Goal: Download file/media

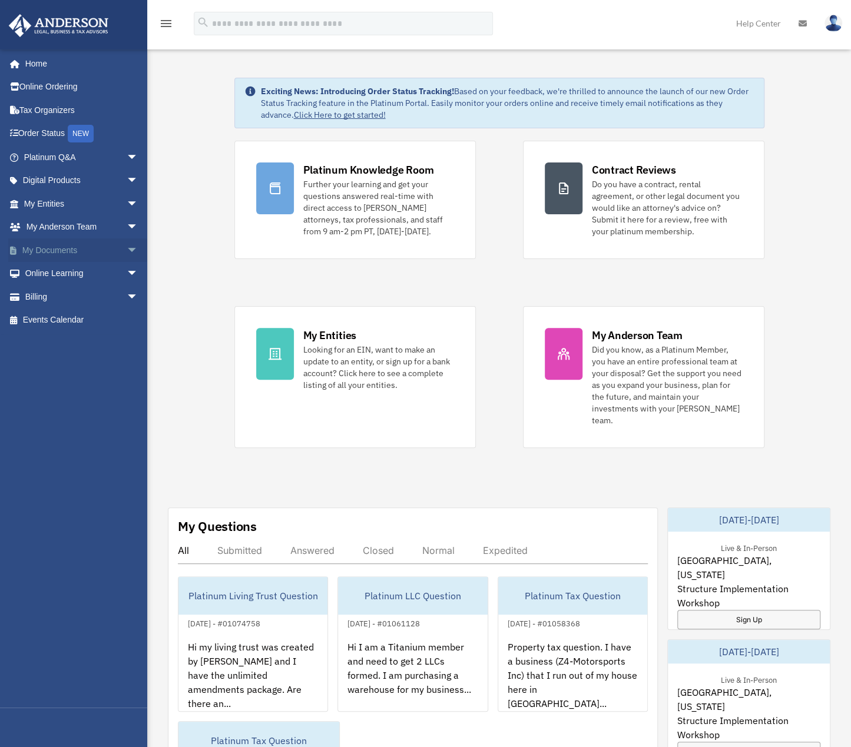
click at [112, 246] on link "My Documents arrow_drop_down" at bounding box center [82, 250] width 148 height 24
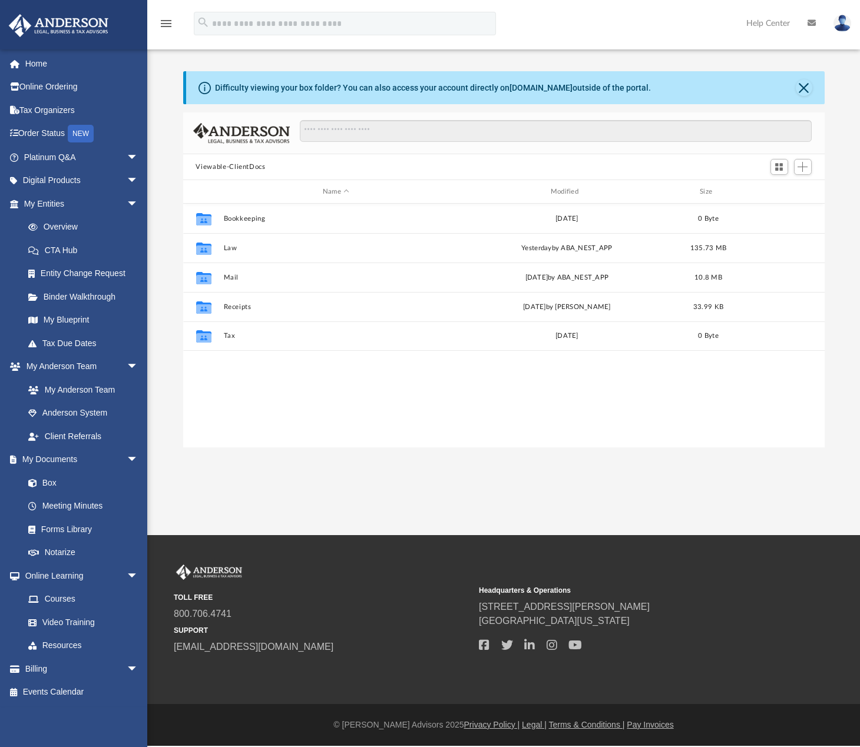
scroll to position [258, 632]
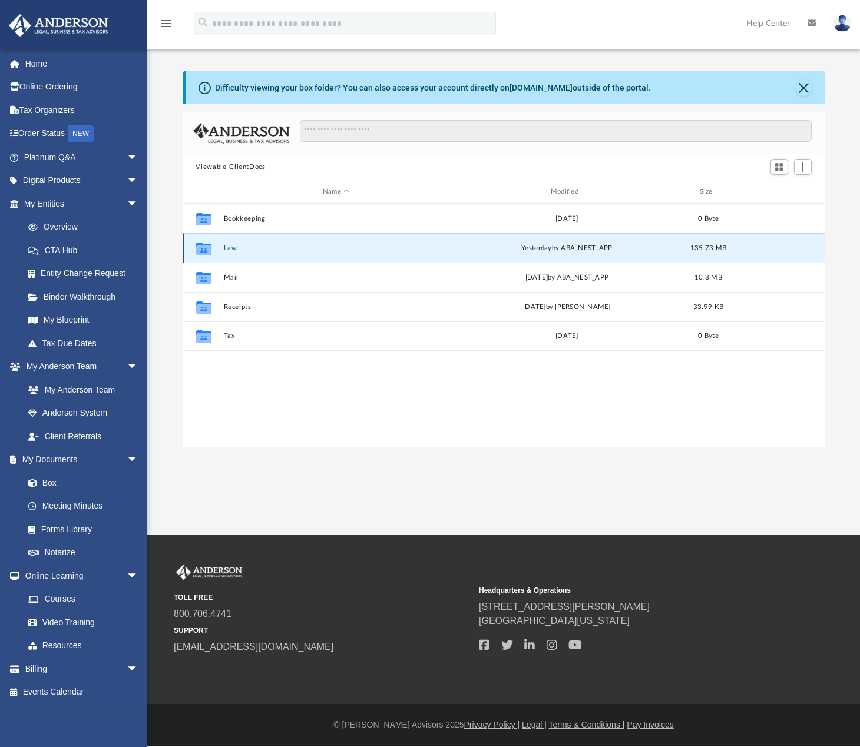
click at [227, 247] on button "Law" at bounding box center [335, 248] width 225 height 8
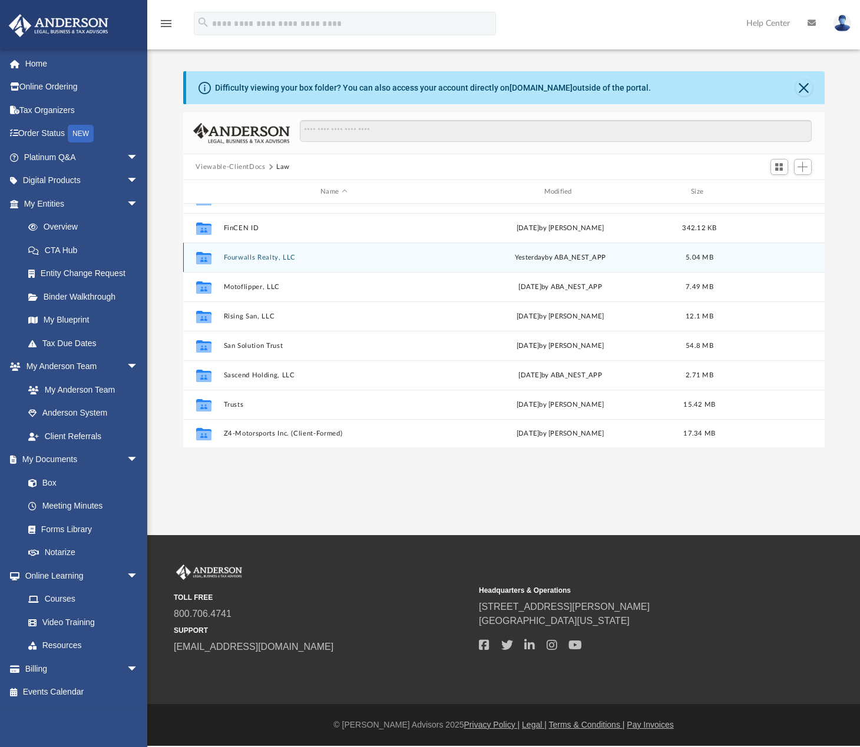
scroll to position [0, 0]
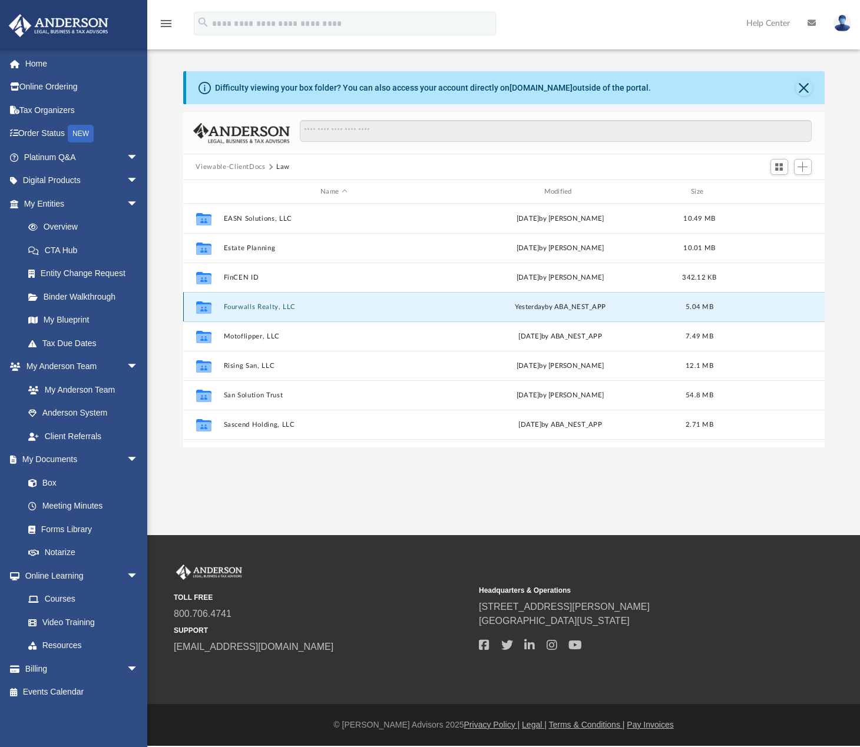
click at [263, 306] on button "Fourwalls Realty, LLC" at bounding box center [333, 307] width 221 height 8
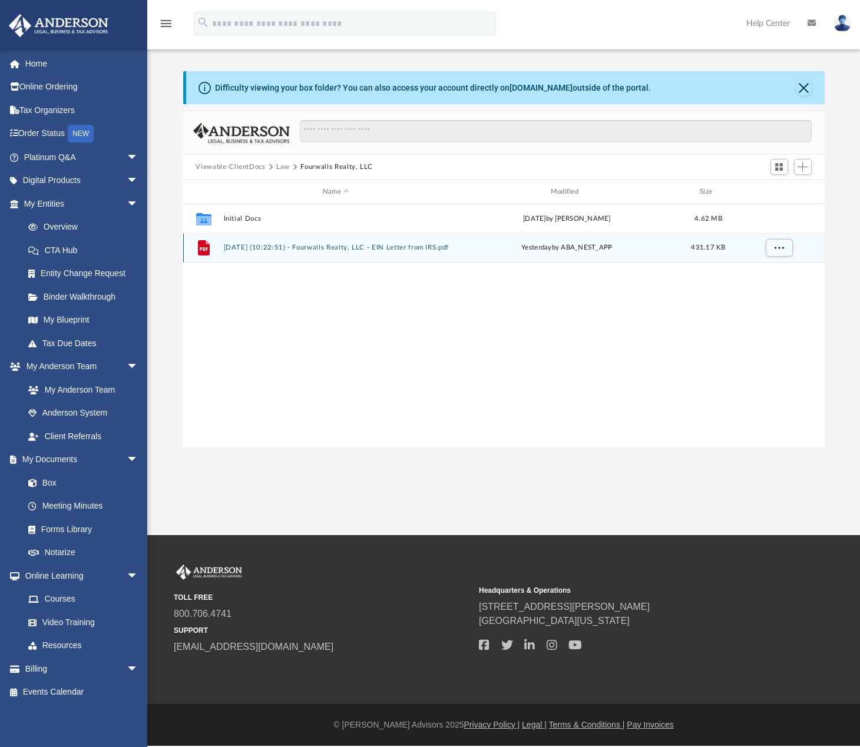
click at [392, 250] on button "[DATE] (10:22:51) - Fourwalls Realty, LLC - EIN Letter from IRS.pdf" at bounding box center [335, 248] width 225 height 8
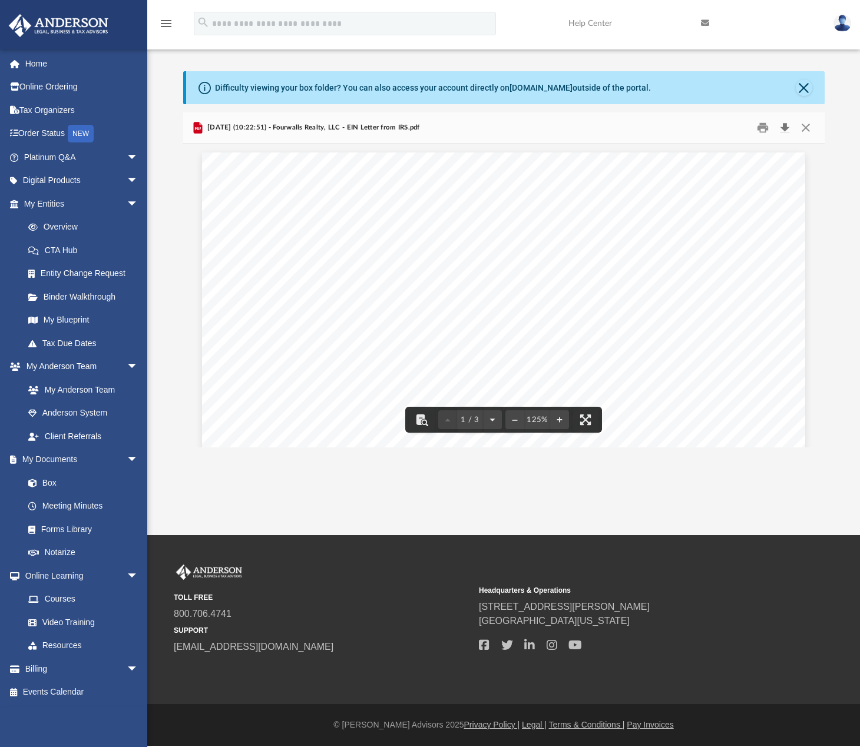
click at [785, 131] on button "Download" at bounding box center [784, 128] width 21 height 18
click at [833, 22] on link at bounding box center [841, 23] width 35 height 52
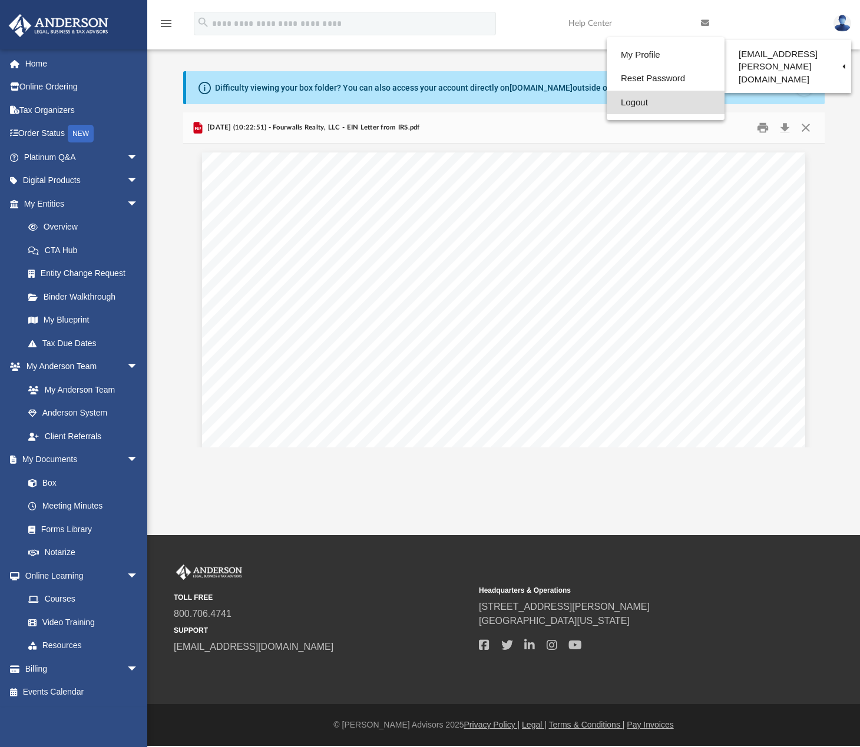
click at [631, 104] on link "Logout" at bounding box center [665, 103] width 118 height 24
